Goal: Transaction & Acquisition: Purchase product/service

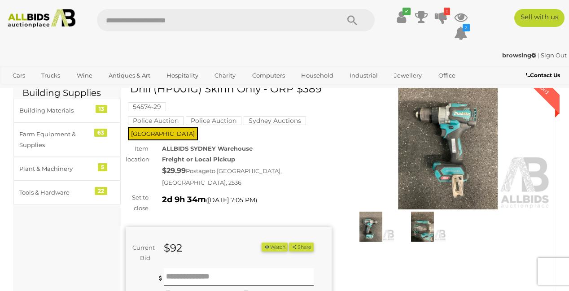
scroll to position [49, 0]
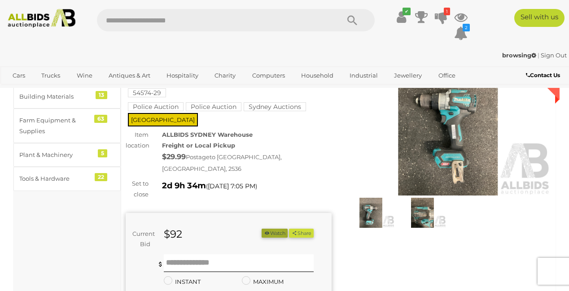
click at [287, 238] on button "Watch" at bounding box center [274, 233] width 26 height 9
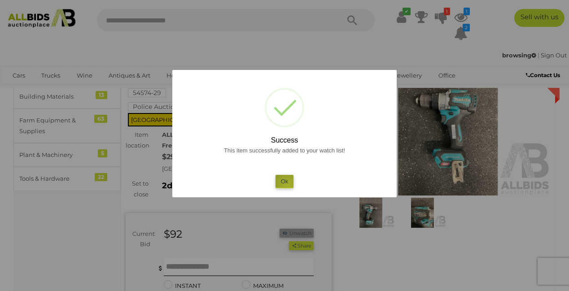
click at [287, 188] on button "Ok" at bounding box center [284, 181] width 18 height 13
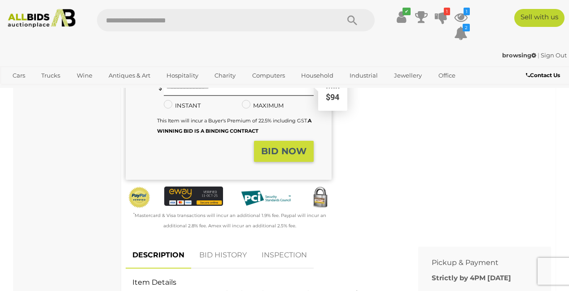
scroll to position [230, 0]
click at [171, 96] on input "text" at bounding box center [239, 87] width 150 height 18
type input "**"
click at [293, 156] on strong "BID NOW" at bounding box center [283, 151] width 45 height 11
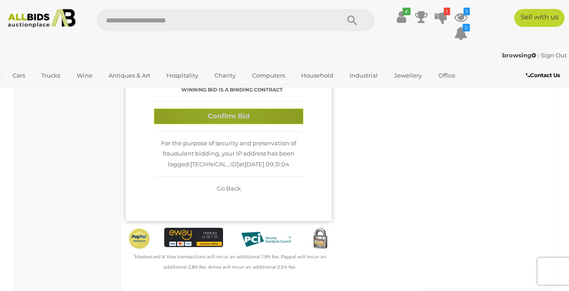
click at [223, 124] on button "Confirm Bid" at bounding box center [228, 117] width 149 height 16
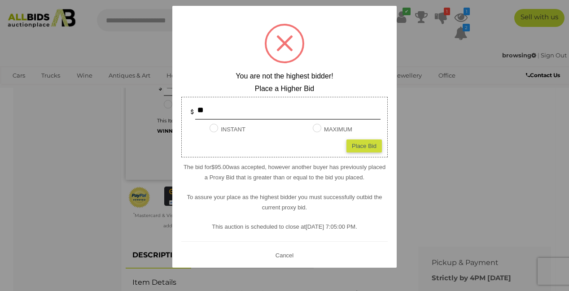
click at [149, 47] on div at bounding box center [284, 145] width 569 height 291
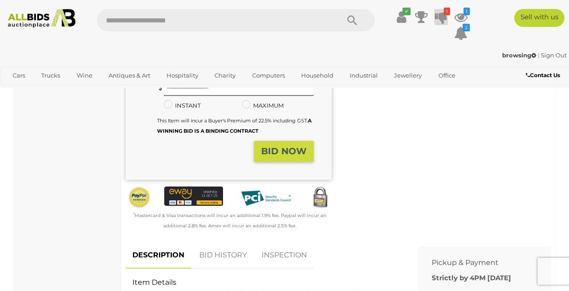
click at [443, 14] on icon "1" at bounding box center [446, 12] width 6 height 8
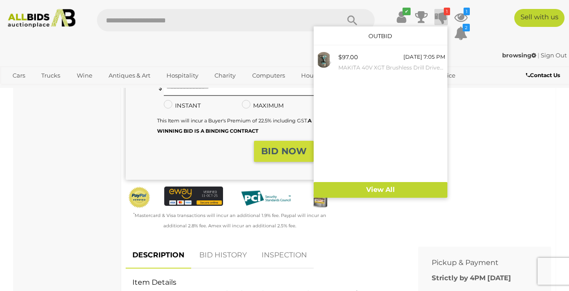
click at [448, 209] on div "Winning Outbid Warranty Charity" at bounding box center [338, 60] width 439 height 364
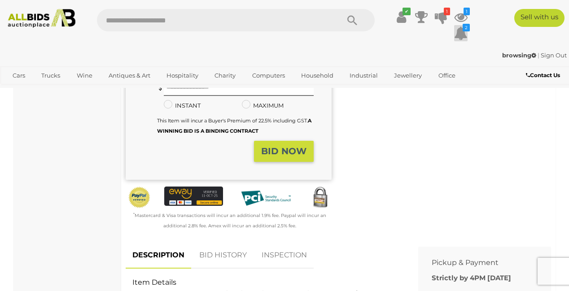
click at [448, 30] on icon "2" at bounding box center [465, 28] width 7 height 8
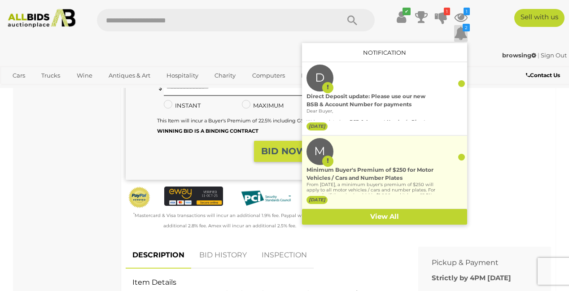
scroll to position [38, 0]
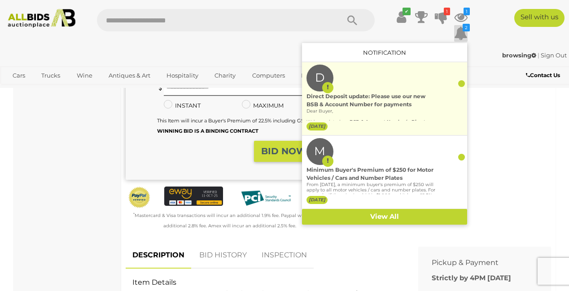
click at [448, 80] on div at bounding box center [461, 83] width 7 height 7
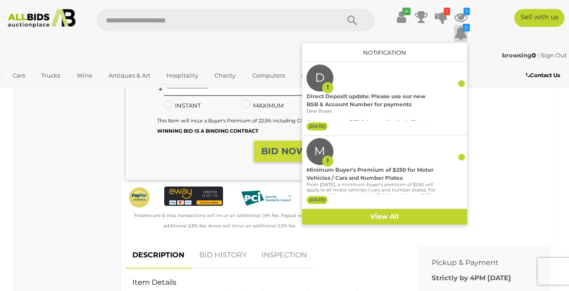
click at [448, 187] on div "Winning Outbid Warranty Charity" at bounding box center [338, 60] width 439 height 364
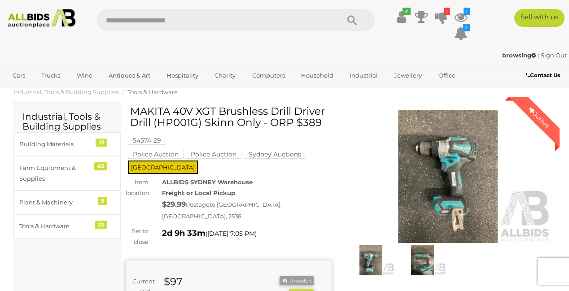
scroll to position [0, 0]
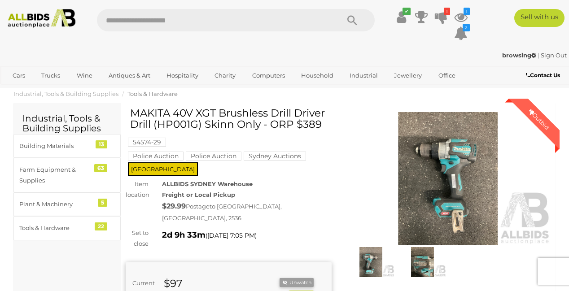
drag, startPoint x: 150, startPoint y: 129, endPoint x: 131, endPoint y: 110, distance: 26.6
copy div "Outbid Warranty Charity MAKITA 40V XGT Brushless Drill Driver Drill"
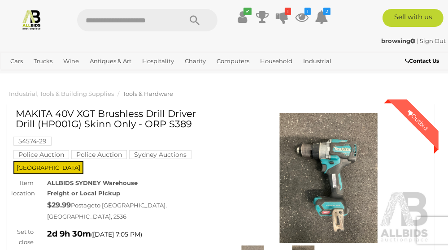
click at [340, 174] on img at bounding box center [328, 178] width 203 height 130
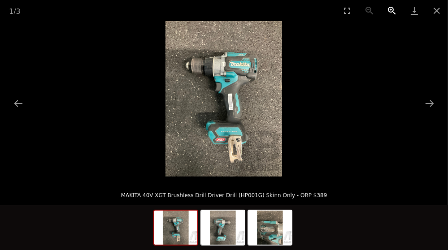
click at [391, 9] on button "Zoom in" at bounding box center [392, 10] width 22 height 21
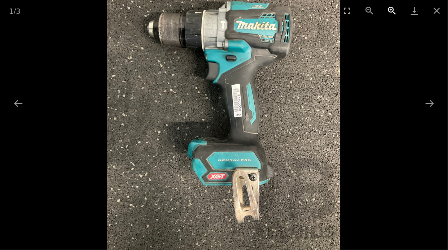
click at [391, 9] on button "Zoom in" at bounding box center [392, 10] width 22 height 21
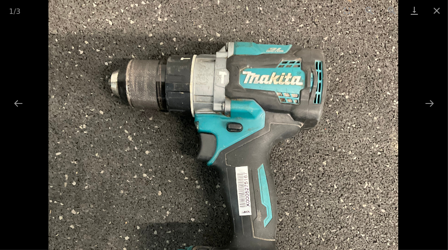
drag, startPoint x: 273, startPoint y: 46, endPoint x: 281, endPoint y: 154, distance: 108.8
click at [281, 155] on img at bounding box center [223, 182] width 350 height 467
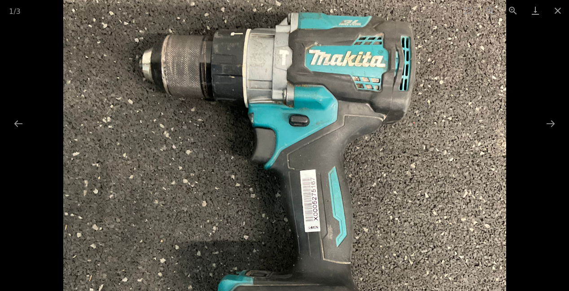
drag, startPoint x: 411, startPoint y: 123, endPoint x: 415, endPoint y: 219, distance: 96.5
click at [415, 219] on img at bounding box center [284, 189] width 442 height 589
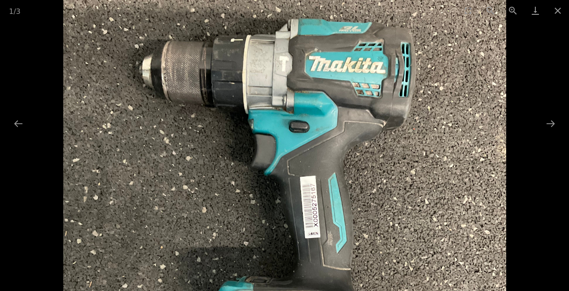
click at [448, 126] on button "Next slide" at bounding box center [550, 123] width 19 height 17
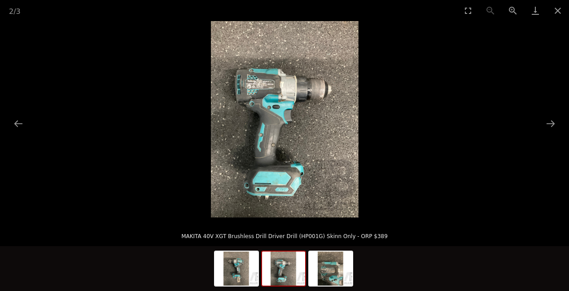
click at [295, 97] on img at bounding box center [285, 119] width 148 height 196
click at [448, 13] on button "Zoom in" at bounding box center [512, 10] width 22 height 21
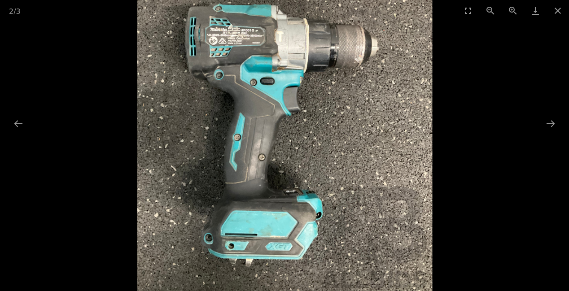
click at [448, 13] on button "Zoom in" at bounding box center [512, 10] width 22 height 21
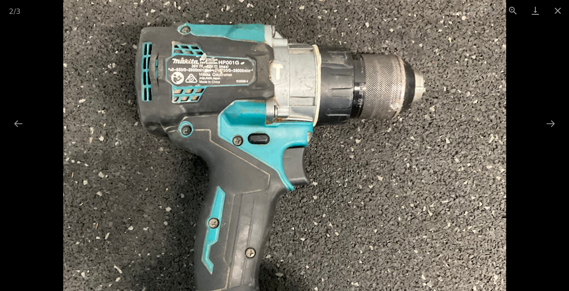
drag, startPoint x: 415, startPoint y: 219, endPoint x: 243, endPoint y: 173, distance: 178.4
click at [243, 173] on img at bounding box center [284, 176] width 442 height 589
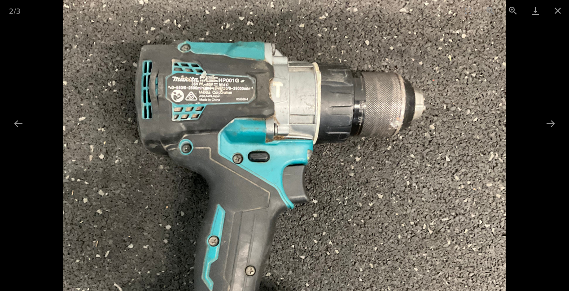
scroll to position [0, 0]
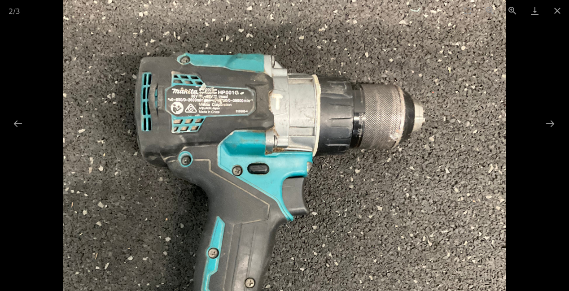
drag, startPoint x: 243, startPoint y: 173, endPoint x: 267, endPoint y: 103, distance: 74.0
click at [267, 103] on img at bounding box center [284, 205] width 442 height 589
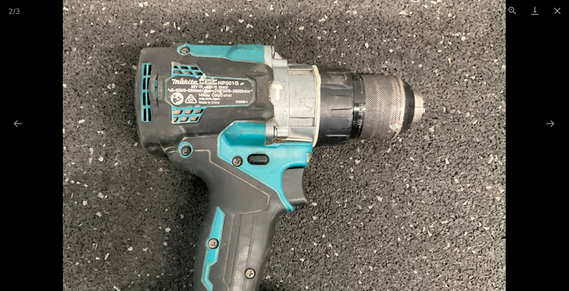
drag, startPoint x: 267, startPoint y: 103, endPoint x: 256, endPoint y: 0, distance: 102.9
click at [256, 0] on div "2 / 3" at bounding box center [284, 10] width 569 height 21
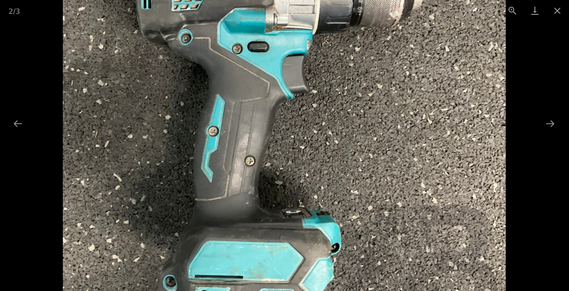
drag, startPoint x: 256, startPoint y: 0, endPoint x: 260, endPoint y: 63, distance: 62.5
click at [260, 63] on img at bounding box center [284, 83] width 442 height 589
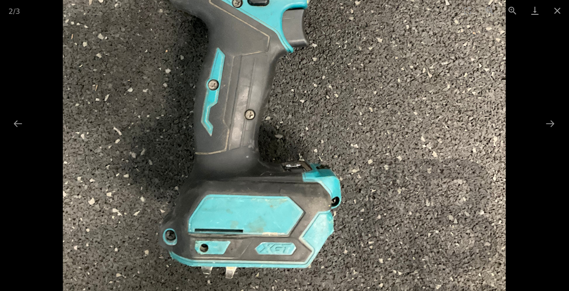
scroll to position [0, 1]
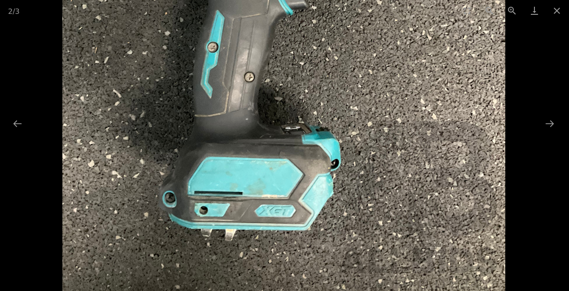
drag, startPoint x: 260, startPoint y: 63, endPoint x: 275, endPoint y: 114, distance: 53.3
click at [275, 114] on img at bounding box center [283, -1] width 442 height 589
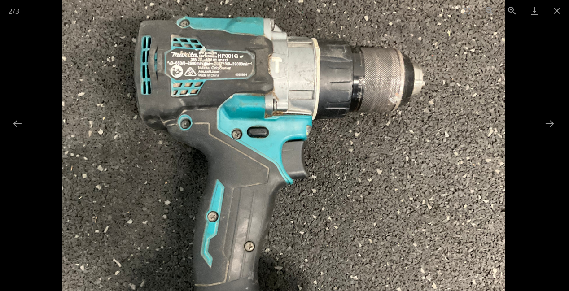
drag, startPoint x: 275, startPoint y: 114, endPoint x: 165, endPoint y: 262, distance: 184.6
click at [165, 250] on img at bounding box center [283, 169] width 442 height 589
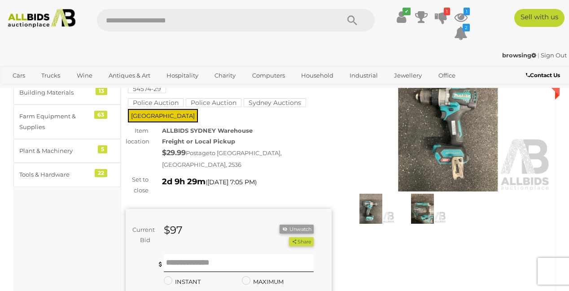
scroll to position [154, 0]
